Goal: Task Accomplishment & Management: Complete application form

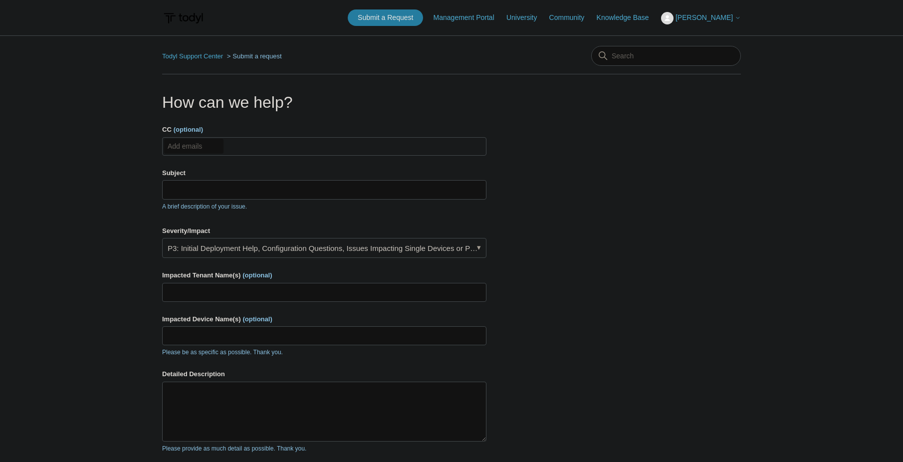
click at [205, 146] on input "CC (optional)" at bounding box center [193, 146] width 59 height 15
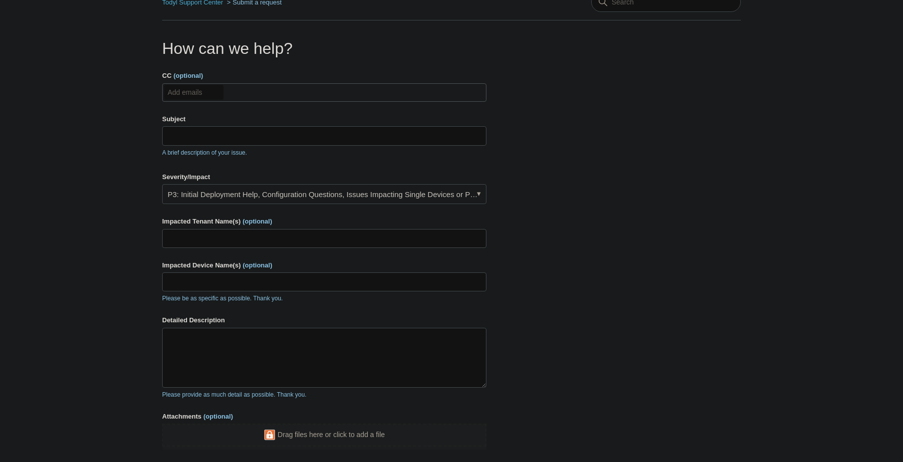
scroll to position [50, 0]
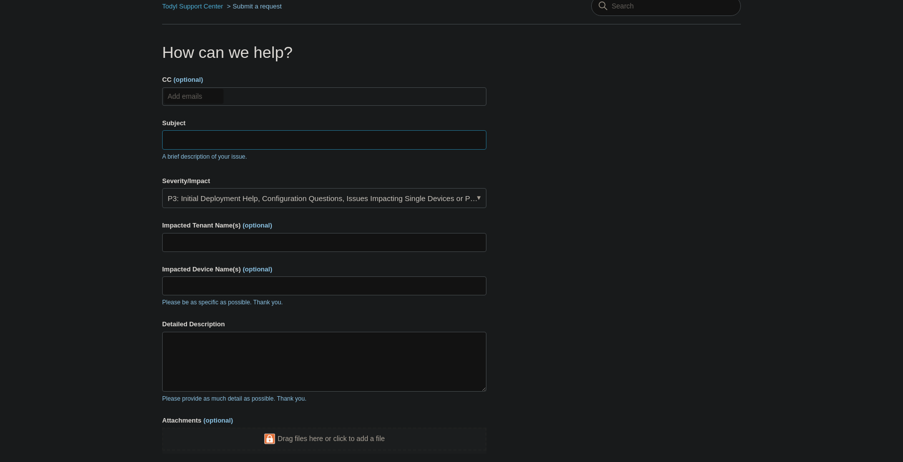
click at [248, 147] on input "Subject" at bounding box center [324, 139] width 324 height 19
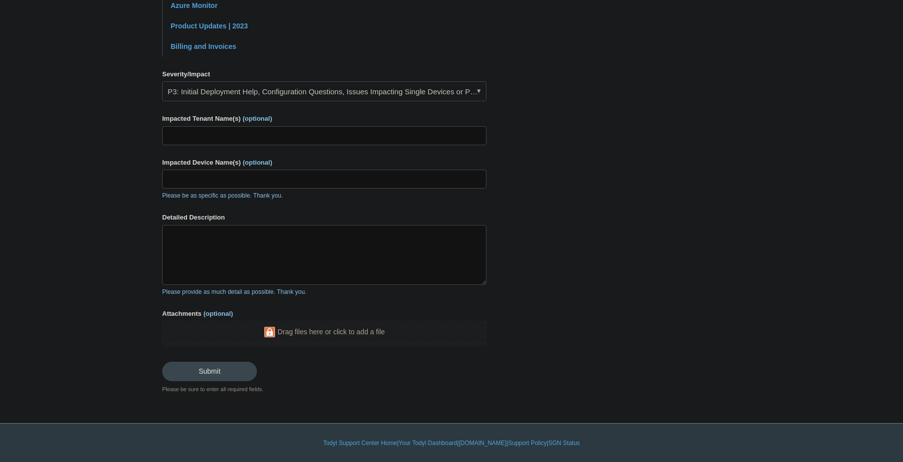
scroll to position [299, 0]
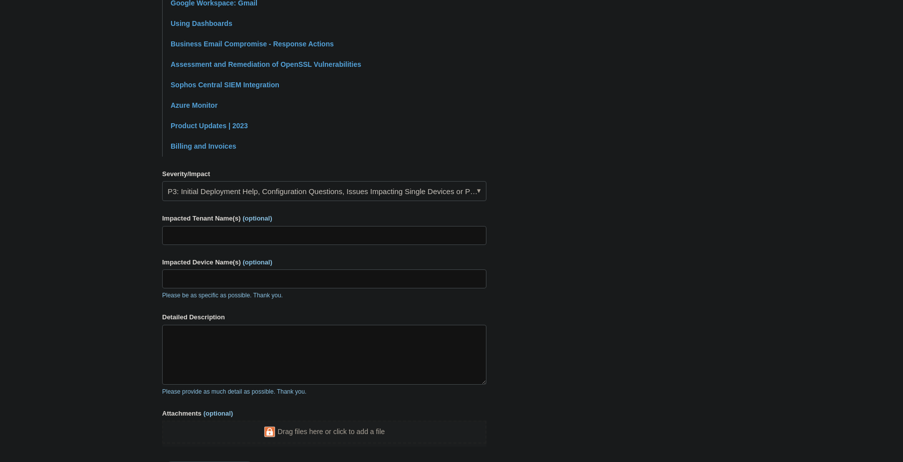
type input "Data Export Questions"
click at [430, 192] on link "P3: Initial Deployment Help, Configuration Questions, Issues Impacting Single D…" at bounding box center [324, 191] width 324 height 20
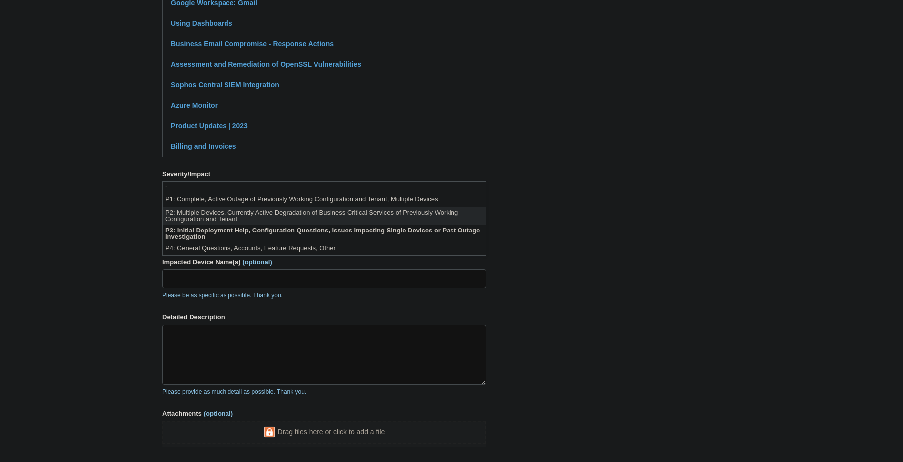
scroll to position [2, 0]
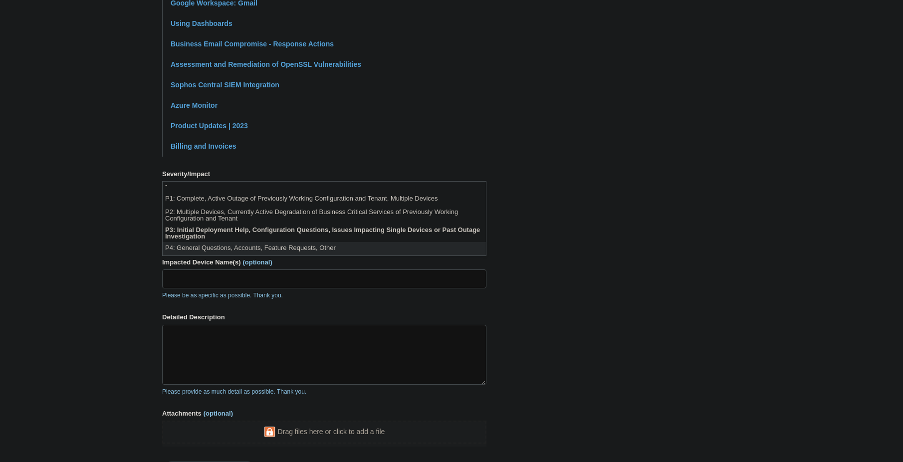
click at [408, 244] on li "P4: General Questions, Accounts, Feature Requests, Other" at bounding box center [324, 248] width 323 height 13
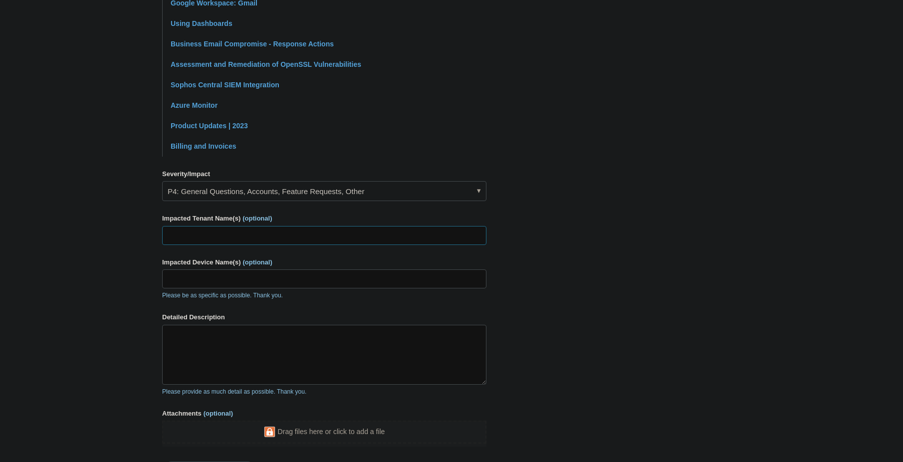
click at [370, 241] on input "Impacted Tenant Name(s) (optional)" at bounding box center [324, 235] width 324 height 19
click at [354, 277] on input "Impacted Device Name(s) (optional)" at bounding box center [324, 278] width 324 height 19
click at [276, 343] on textarea "Detailed Description" at bounding box center [324, 355] width 324 height 60
click at [343, 333] on textarea "I understand that there is no export feature for SIEM data. If we needed to off…" at bounding box center [324, 355] width 324 height 60
click at [310, 340] on textarea "I understand that there is no export feature for SIEM data in the dashboard. If…" at bounding box center [324, 355] width 324 height 60
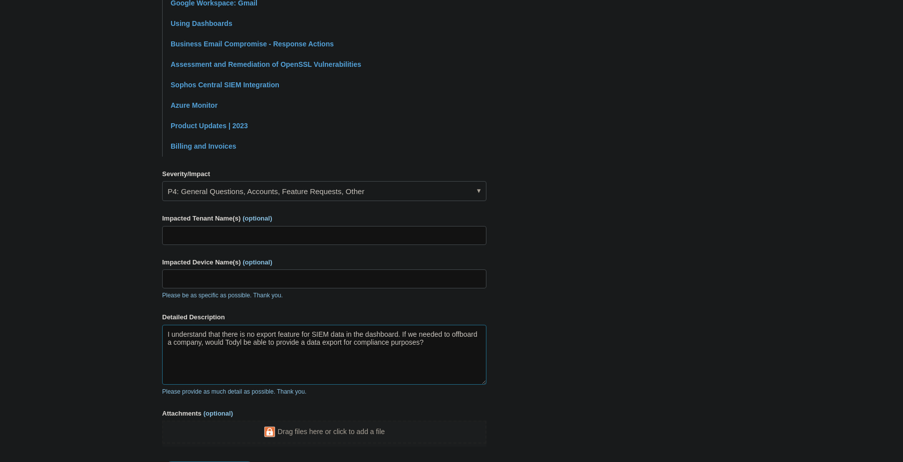
click at [465, 350] on textarea "I understand that there is no export feature for SIEM data in the dashboard. If…" at bounding box center [324, 355] width 324 height 60
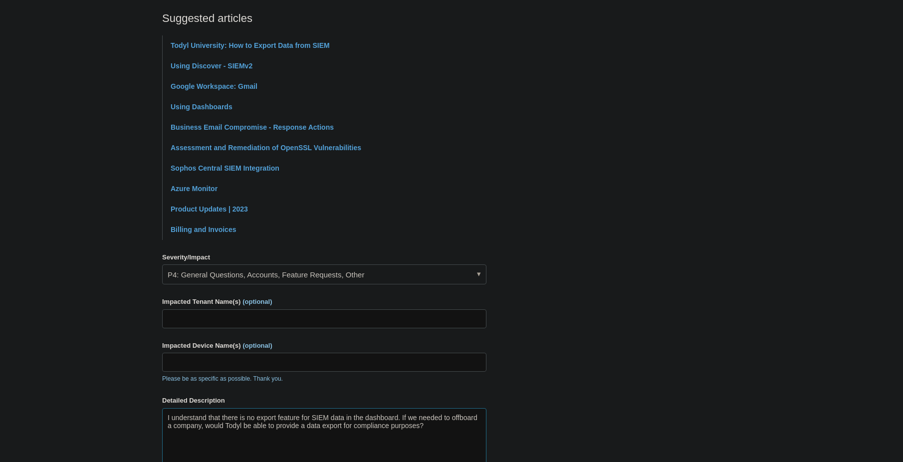
scroll to position [388, 0]
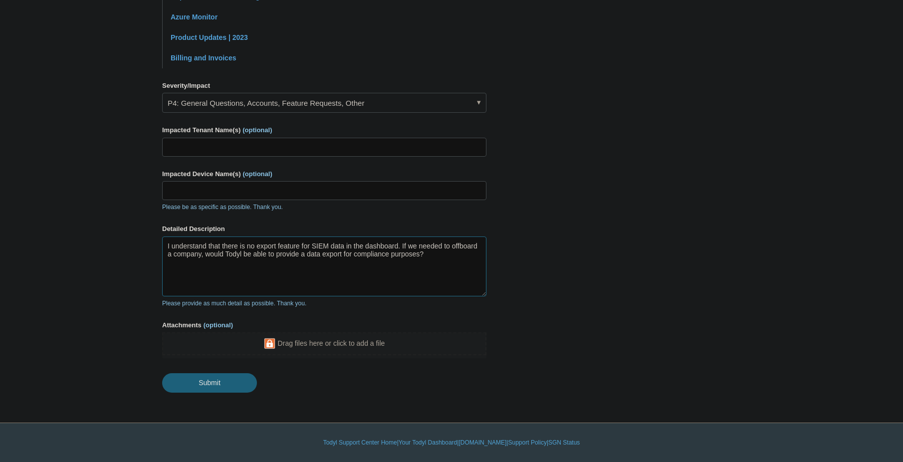
type textarea "I understand that there is no export feature for SIEM data in the dashboard. If…"
click at [224, 385] on input "Submit" at bounding box center [209, 383] width 95 height 20
